Goal: Transaction & Acquisition: Book appointment/travel/reservation

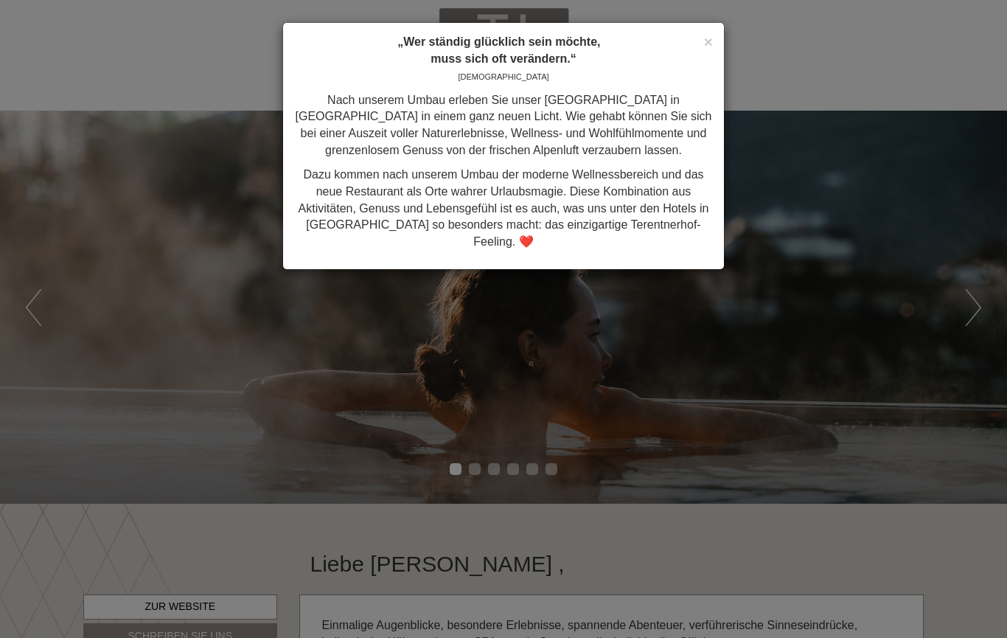
scroll to position [1105, 0]
click at [718, 31] on div "× „Wer ständig glücklich sein möchte, muss sich oft verändern.“ Konfuzius Nach …" at bounding box center [503, 146] width 441 height 246
click at [704, 40] on span "×" at bounding box center [708, 41] width 9 height 17
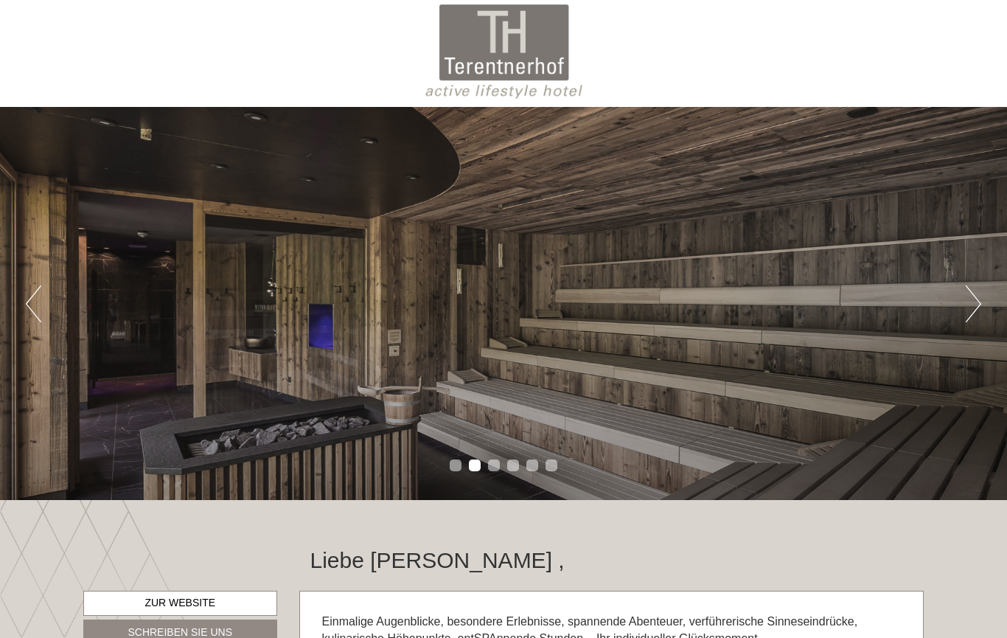
scroll to position [0, 0]
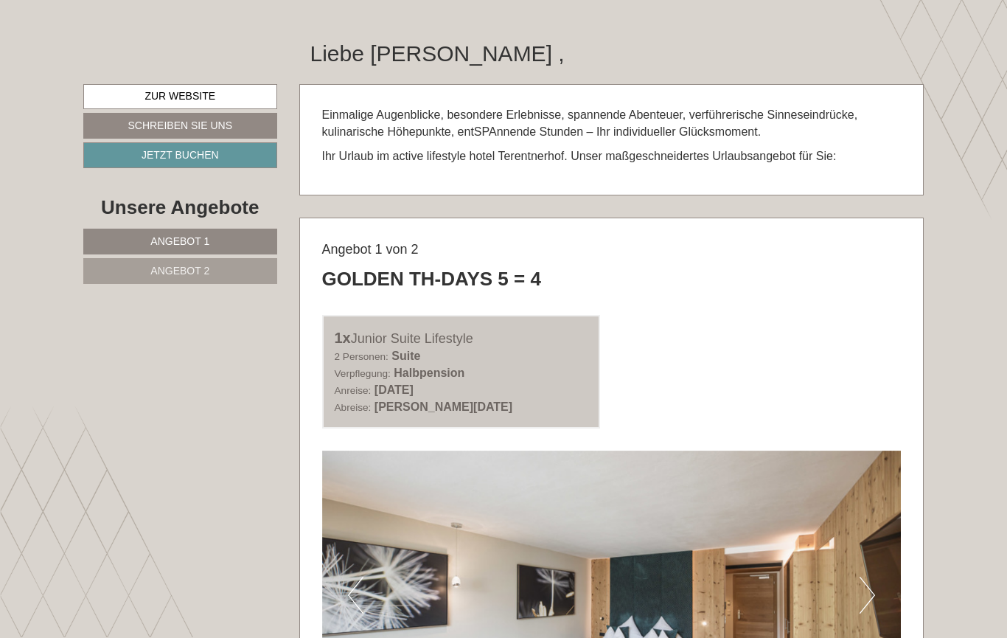
scroll to position [510, 0]
click at [697, 373] on div "1x Junior Suite Lifestyle 2 Personen: Suite Verpflegung: Halbpension Anreise: […" at bounding box center [611, 372] width 601 height 114
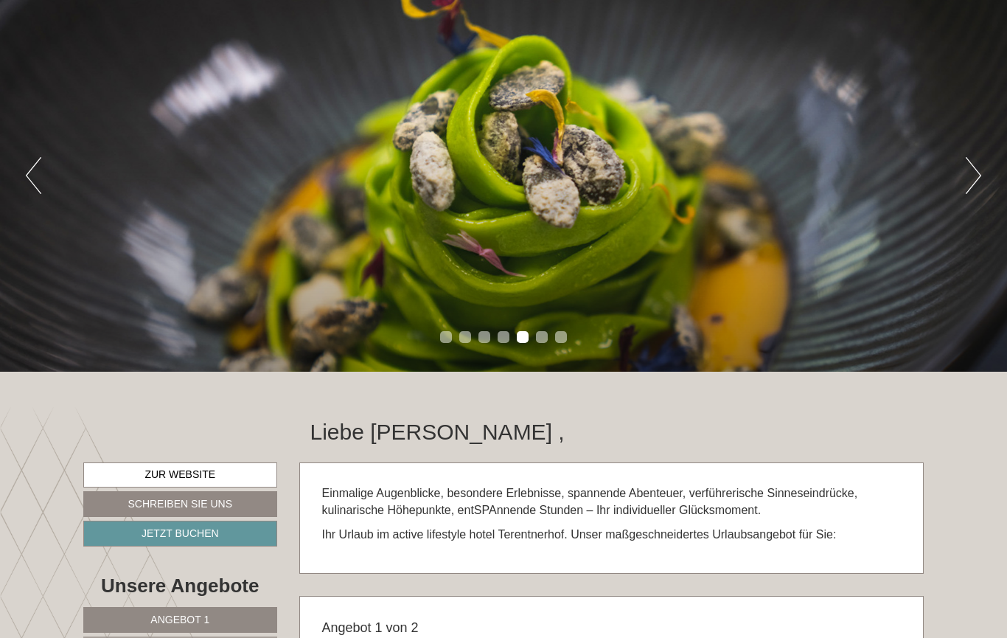
scroll to position [0, 0]
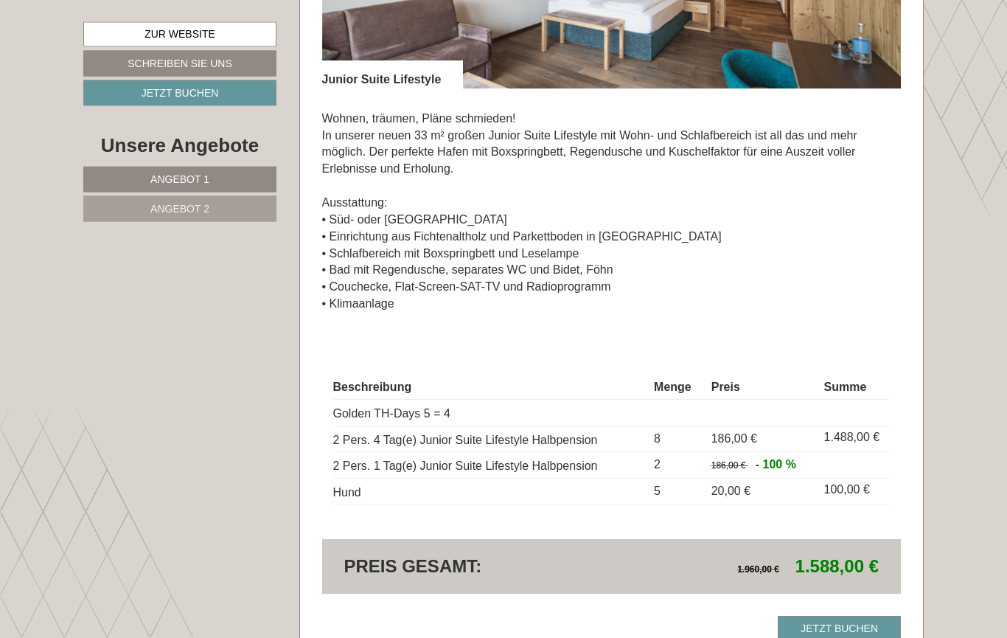
scroll to position [1158, 0]
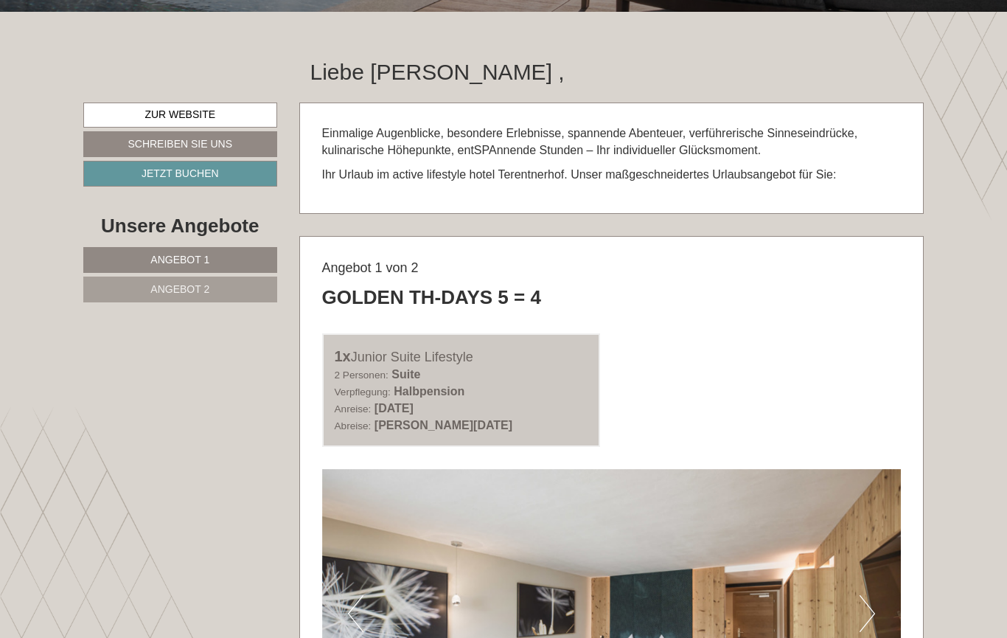
scroll to position [491, 0]
